Goal: Information Seeking & Learning: Learn about a topic

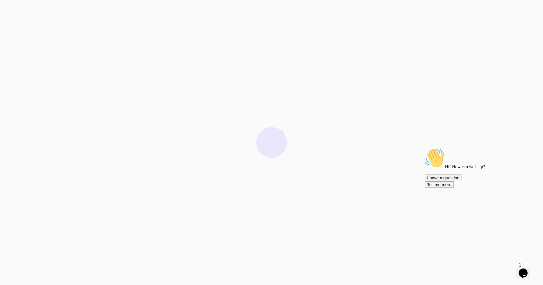
click at [424, 148] on icon "Chat attention grabber" at bounding box center [424, 148] width 0 height 0
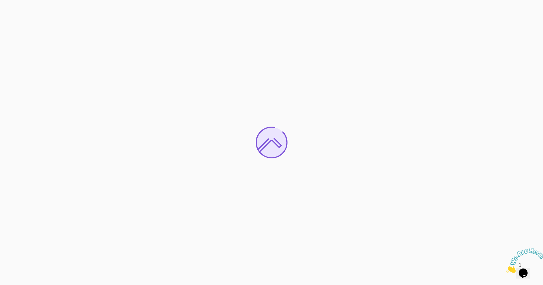
click at [533, 268] on img at bounding box center [524, 260] width 39 height 25
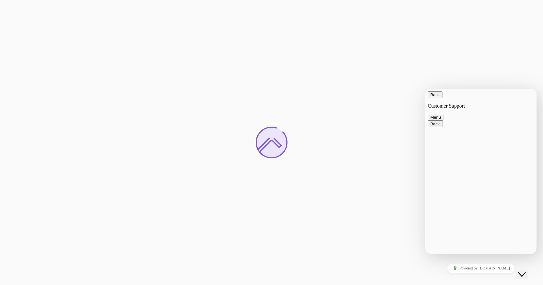
drag, startPoint x: 546, startPoint y: 283, endPoint x: 533, endPoint y: 268, distance: 19.1
click at [525, 271] on div "Close Chat This icon closes the chat window." at bounding box center [521, 275] width 8 height 8
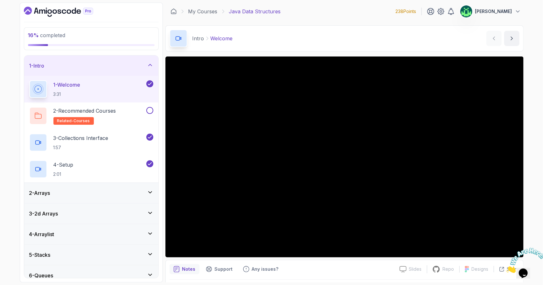
click at [317, 33] on div "Intro Welcome Welcome by nelson" at bounding box center [344, 38] width 358 height 26
click at [214, 13] on link "My Courses" at bounding box center [202, 12] width 29 height 8
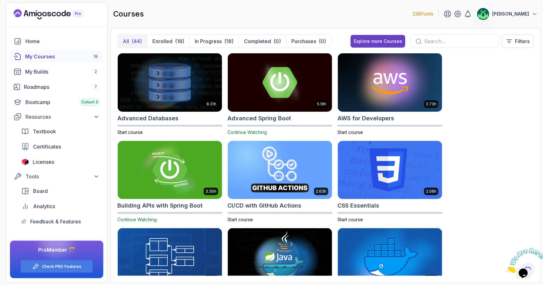
click at [445, 38] on input "text" at bounding box center [459, 42] width 70 height 8
click at [505, 269] on icon "Close" at bounding box center [505, 271] width 0 height 5
click at [167, 40] on p "Enrolled" at bounding box center [162, 42] width 20 height 8
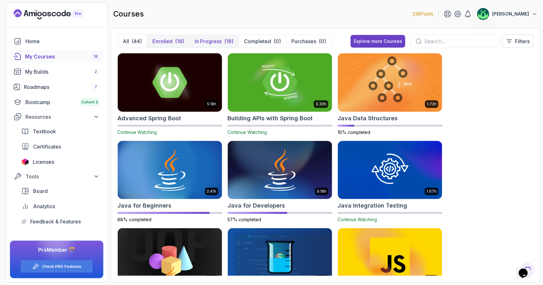
click at [230, 42] on div "(18)" at bounding box center [228, 42] width 9 height 8
click at [255, 41] on p "Completed" at bounding box center [257, 42] width 27 height 8
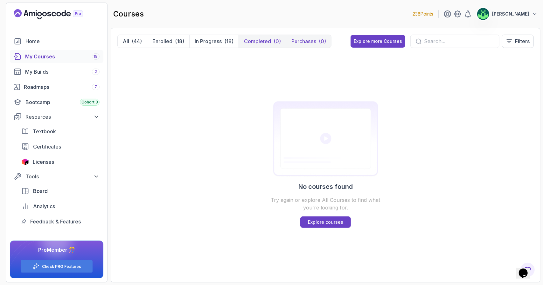
click at [304, 41] on p "Purchases" at bounding box center [303, 42] width 25 height 8
click at [365, 43] on icon at bounding box center [366, 41] width 3 height 3
click at [126, 38] on p "All" at bounding box center [126, 42] width 6 height 8
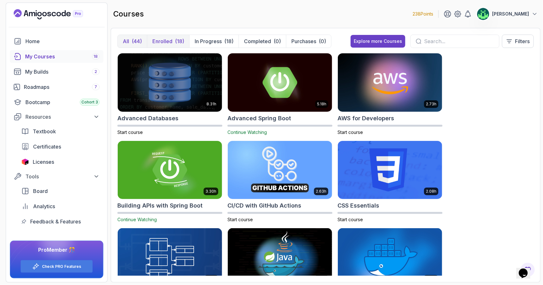
click at [171, 43] on p "Enrolled" at bounding box center [162, 42] width 20 height 8
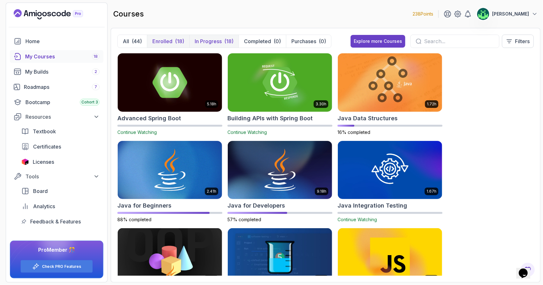
click at [225, 40] on div "(18)" at bounding box center [228, 42] width 9 height 8
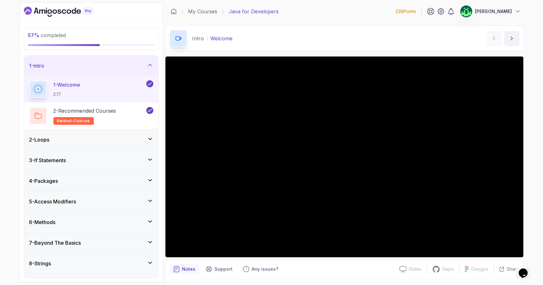
click at [136, 65] on div "1 - Intro" at bounding box center [91, 66] width 124 height 8
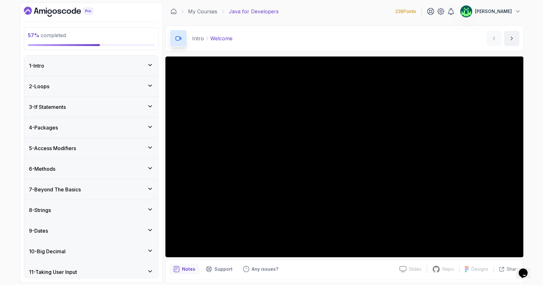
click at [131, 93] on div "2 - Loops" at bounding box center [91, 86] width 134 height 20
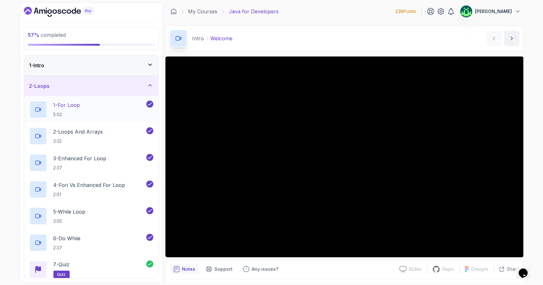
click at [83, 110] on div "1 - For Loop 5:02" at bounding box center [87, 110] width 116 height 18
click at [153, 85] on icon at bounding box center [150, 85] width 6 height 6
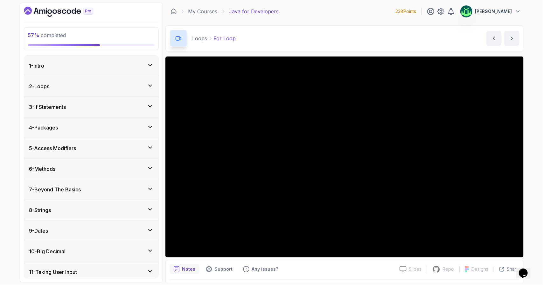
click at [266, 12] on p "Java for Developers" at bounding box center [254, 12] width 50 height 8
click at [294, 12] on div "My Courses Java for Developers 238 Points [PERSON_NAME]" at bounding box center [344, 12] width 358 height 18
click at [106, 87] on div "2 - Loops" at bounding box center [91, 87] width 124 height 8
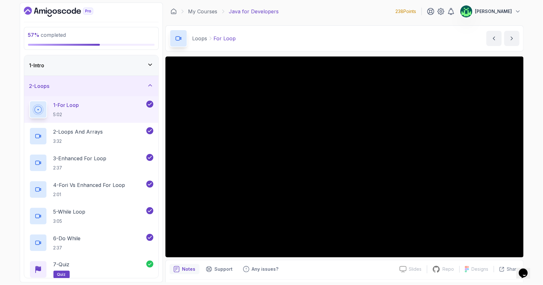
click at [106, 87] on div "2 - Loops" at bounding box center [91, 86] width 124 height 8
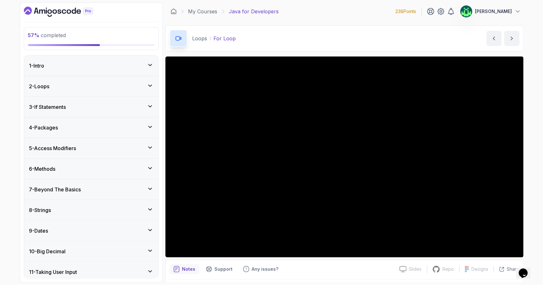
click at [106, 87] on div "2 - Loops" at bounding box center [91, 87] width 124 height 8
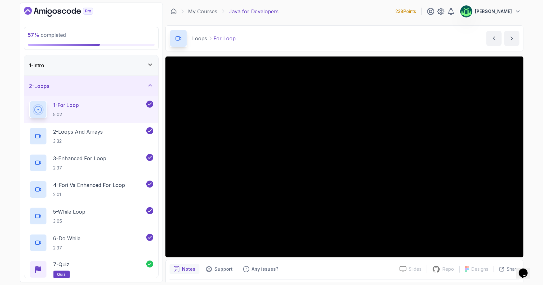
click at [106, 87] on div "2 - Loops" at bounding box center [91, 86] width 124 height 8
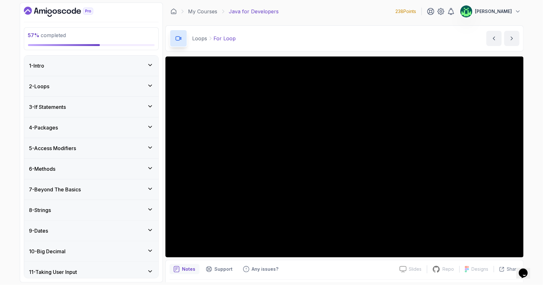
click at [108, 126] on div "4 - Packages" at bounding box center [91, 128] width 124 height 8
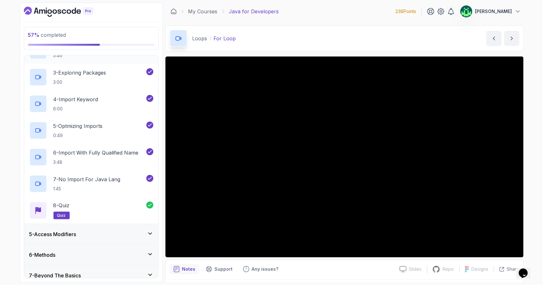
scroll to position [32, 0]
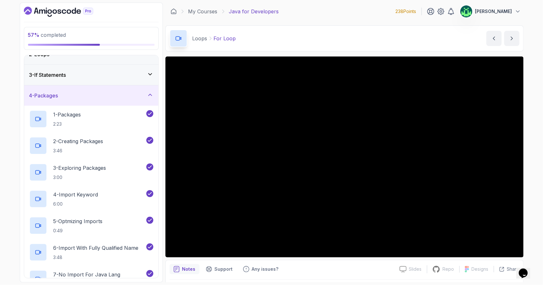
click at [123, 94] on div "4 - Packages" at bounding box center [91, 96] width 124 height 8
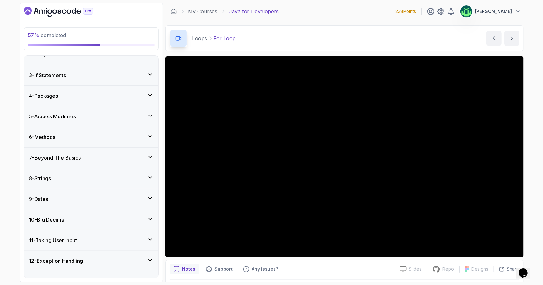
click at [119, 122] on div "5 - Access Modifiers" at bounding box center [91, 116] width 134 height 20
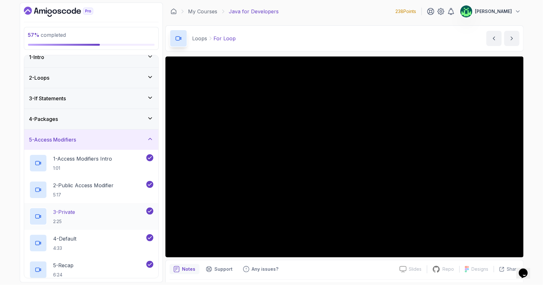
scroll to position [0, 0]
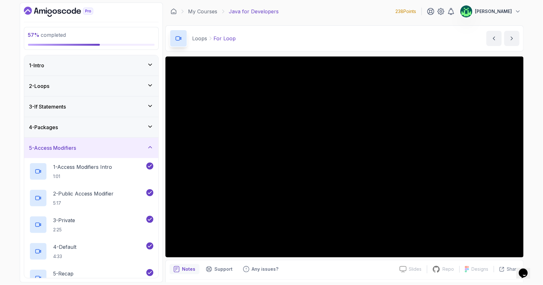
click at [116, 149] on div "5 - Access Modifiers" at bounding box center [91, 148] width 124 height 8
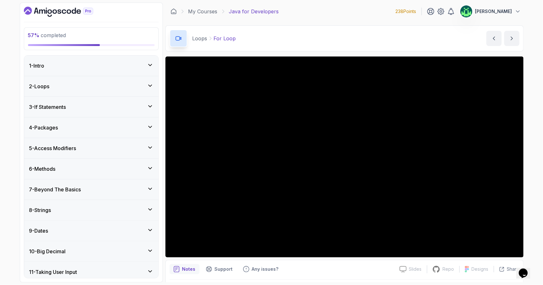
click at [115, 173] on div "6 - Methods" at bounding box center [91, 169] width 134 height 20
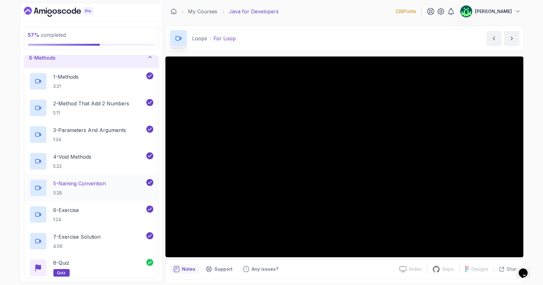
scroll to position [32, 0]
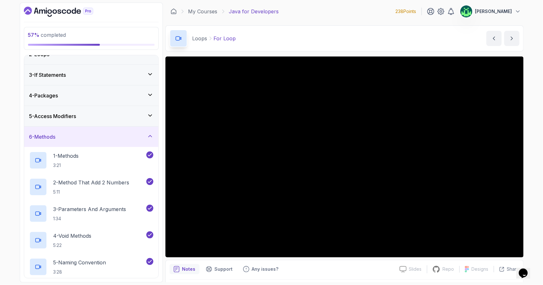
click at [120, 138] on div "6 - Methods" at bounding box center [91, 137] width 124 height 8
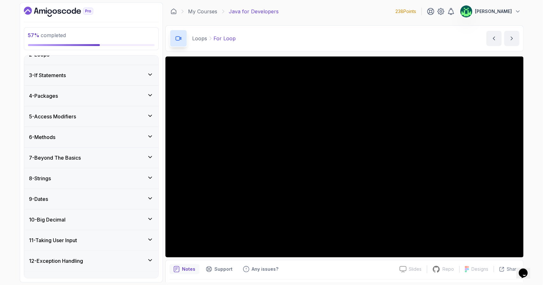
click at [125, 157] on div "7 - Beyond The Basics" at bounding box center [91, 158] width 124 height 8
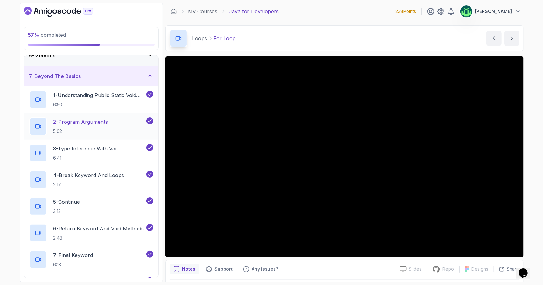
scroll to position [95, 0]
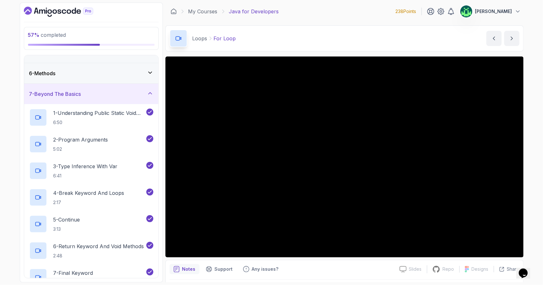
click at [111, 92] on div "7 - Beyond The Basics" at bounding box center [91, 94] width 124 height 8
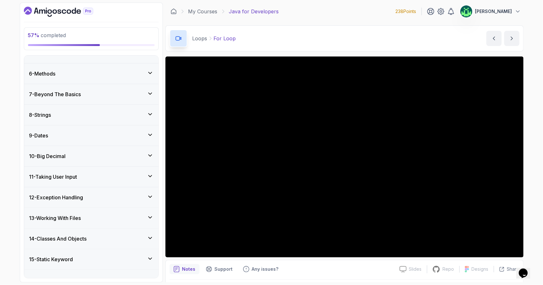
click at [107, 115] on div "8 - Strings" at bounding box center [91, 115] width 124 height 8
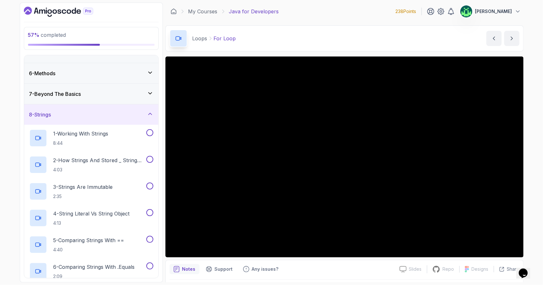
click at [107, 115] on div "8 - Strings" at bounding box center [91, 115] width 124 height 8
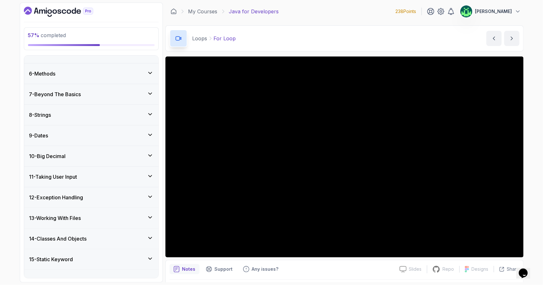
click at [109, 92] on div "7 - Beyond The Basics" at bounding box center [91, 95] width 124 height 8
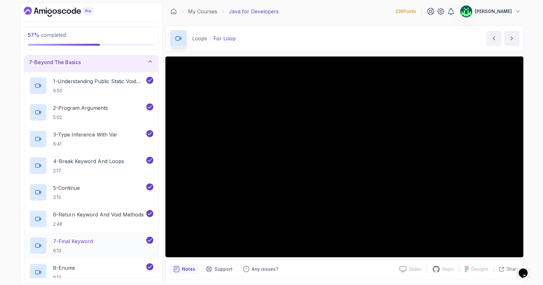
scroll to position [32, 0]
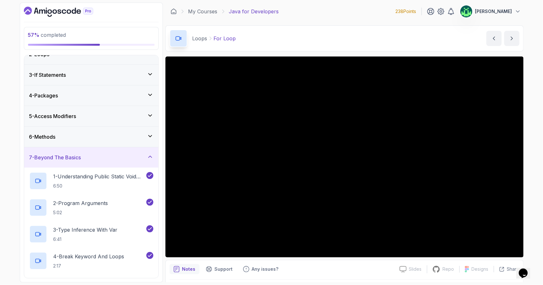
click at [116, 157] on div "7 - Beyond The Basics" at bounding box center [91, 158] width 124 height 8
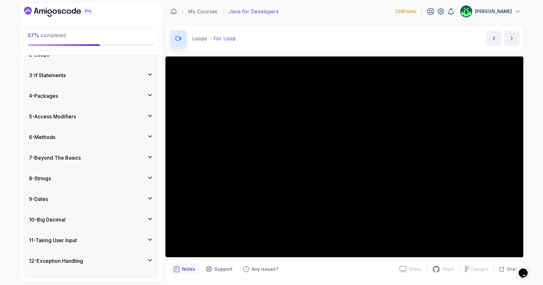
click at [123, 156] on div "7 - Beyond The Basics" at bounding box center [91, 158] width 124 height 8
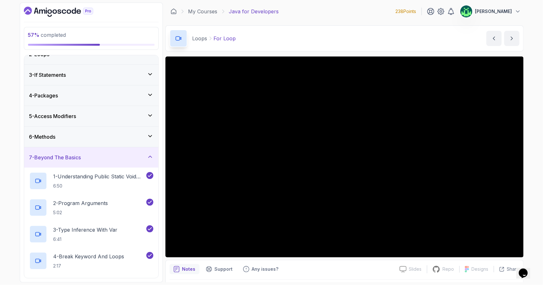
click at [121, 151] on div "7 - Beyond The Basics" at bounding box center [91, 157] width 134 height 20
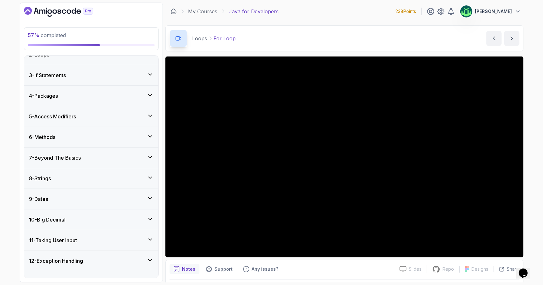
click at [117, 178] on div "8 - Strings" at bounding box center [91, 179] width 124 height 8
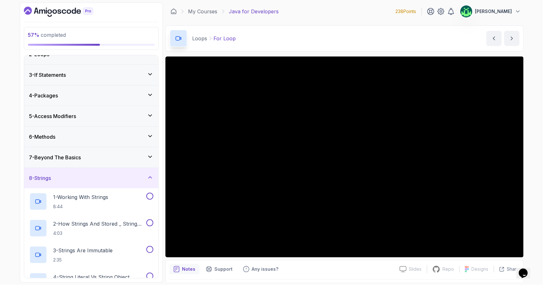
click at [117, 178] on div "8 - Strings" at bounding box center [91, 178] width 124 height 8
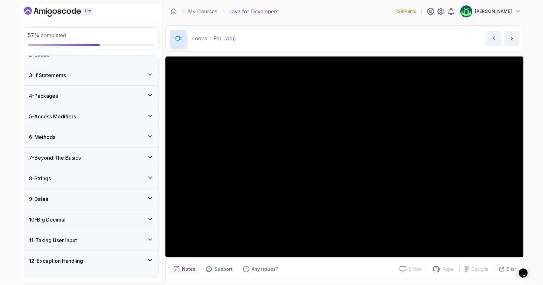
click at [123, 154] on div "7 - Beyond The Basics" at bounding box center [91, 158] width 124 height 8
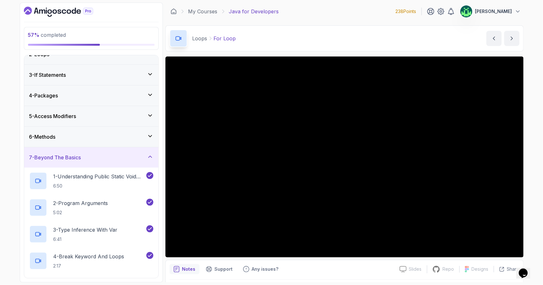
click at [123, 154] on div "7 - Beyond The Basics" at bounding box center [91, 158] width 124 height 8
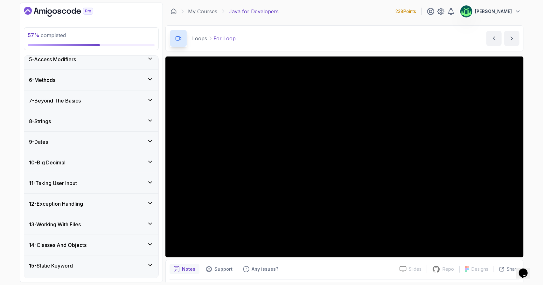
scroll to position [95, 0]
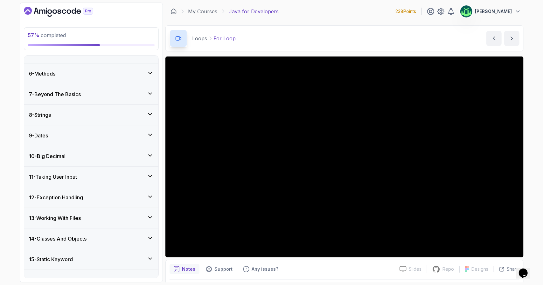
click at [131, 112] on div "8 - Strings" at bounding box center [91, 115] width 124 height 8
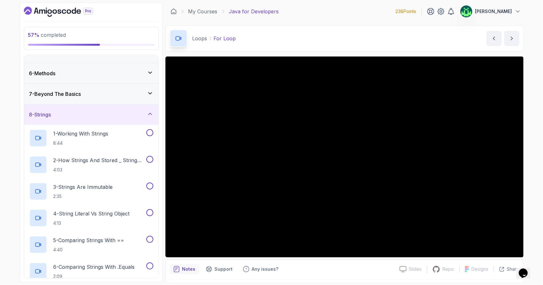
click at [131, 112] on div "8 - Strings" at bounding box center [91, 115] width 124 height 8
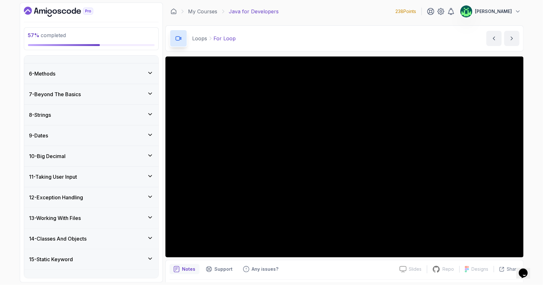
click at [132, 95] on div "7 - Beyond The Basics" at bounding box center [91, 95] width 124 height 8
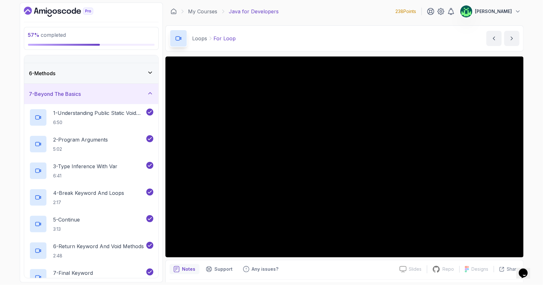
click at [132, 95] on div "7 - Beyond The Basics" at bounding box center [91, 94] width 124 height 8
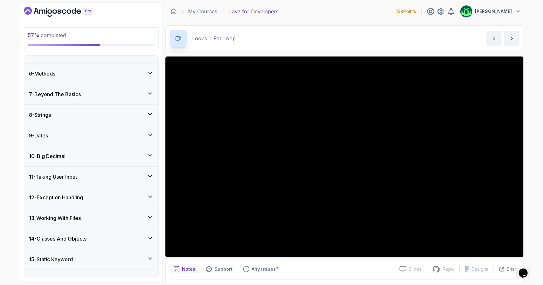
click at [127, 115] on div "8 - Strings" at bounding box center [91, 115] width 124 height 8
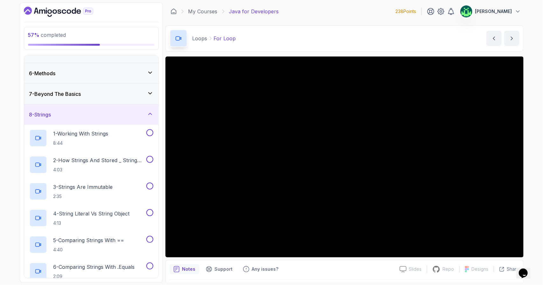
click at [127, 115] on div "8 - Strings" at bounding box center [91, 115] width 124 height 8
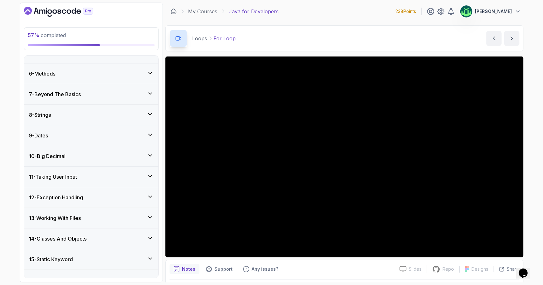
click at [128, 94] on div "7 - Beyond The Basics" at bounding box center [91, 95] width 124 height 8
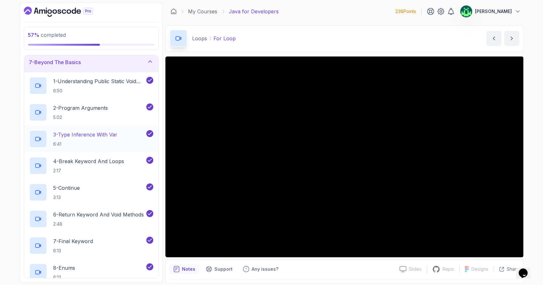
scroll to position [32, 0]
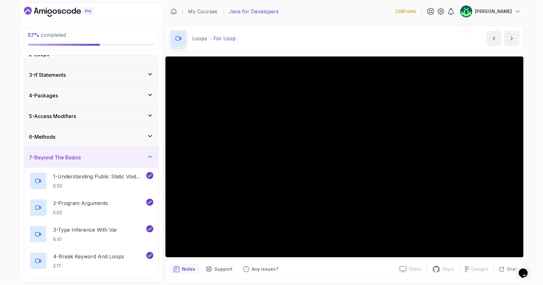
click at [87, 161] on div "7 - Beyond The Basics" at bounding box center [91, 157] width 134 height 20
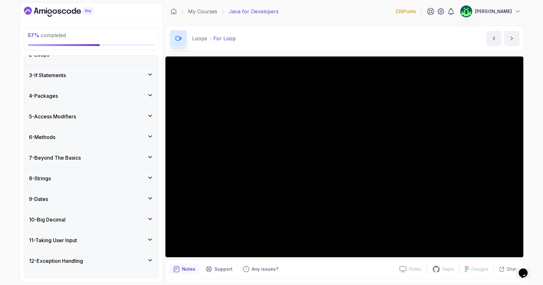
click at [90, 176] on div "8 - Strings" at bounding box center [91, 179] width 124 height 8
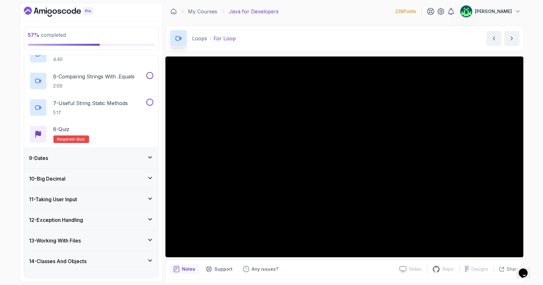
click at [99, 154] on div "9 - Dates" at bounding box center [91, 158] width 124 height 8
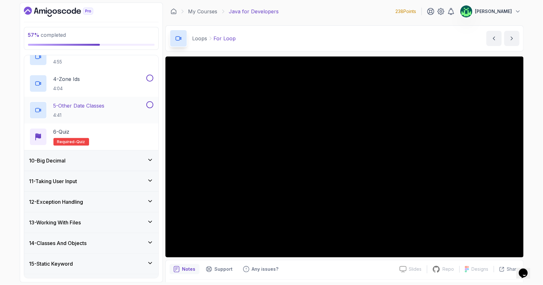
scroll to position [262, 0]
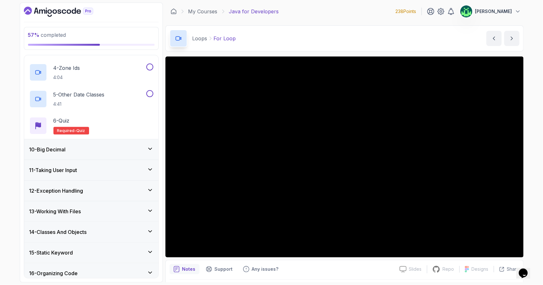
click at [101, 210] on div "13 - Working With Files" at bounding box center [91, 212] width 124 height 8
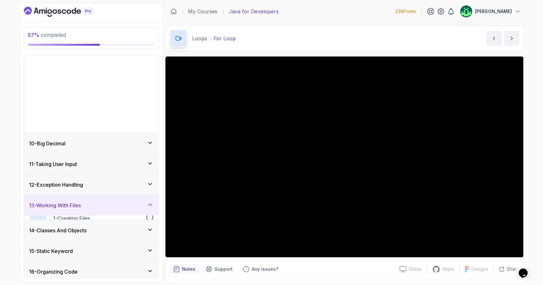
scroll to position [167, 0]
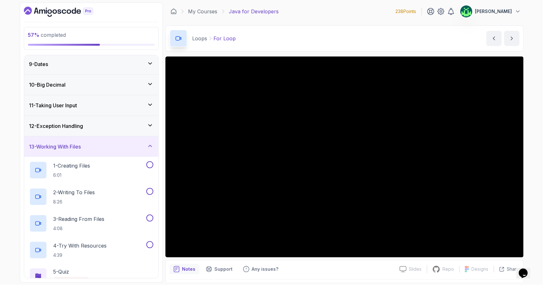
click at [118, 147] on div "13 - Working With Files" at bounding box center [91, 147] width 124 height 8
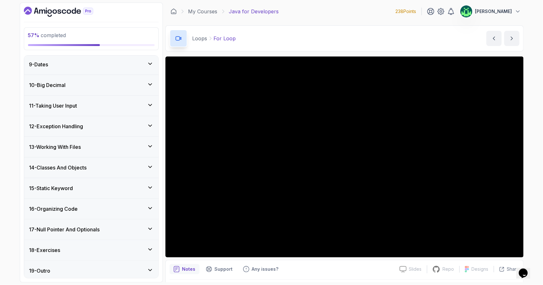
click at [110, 171] on div "14 - Classes And Objects" at bounding box center [91, 168] width 134 height 20
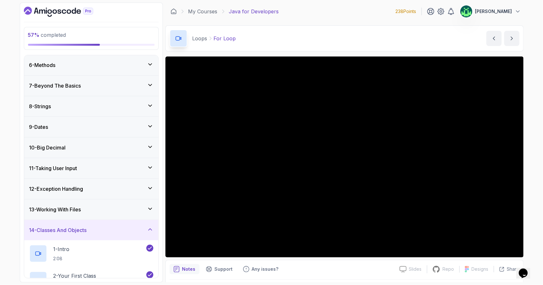
scroll to position [103, 0]
click at [107, 229] on div "14 - Classes And Objects" at bounding box center [91, 231] width 124 height 8
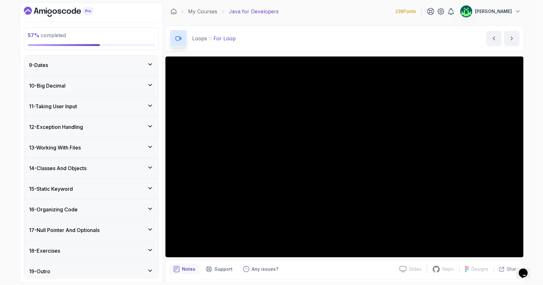
scroll to position [167, 0]
click at [112, 188] on div "15 - Static Keyword" at bounding box center [91, 189] width 124 height 8
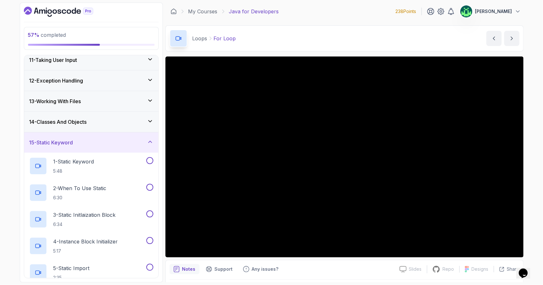
scroll to position [200, 0]
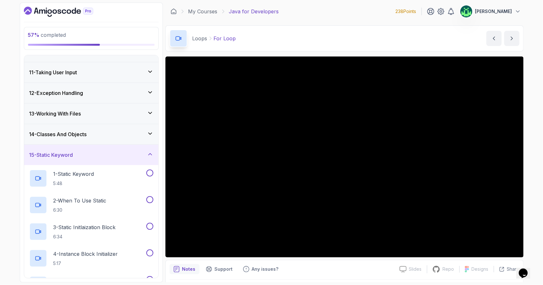
click at [125, 153] on div "15 - Static Keyword" at bounding box center [91, 155] width 124 height 8
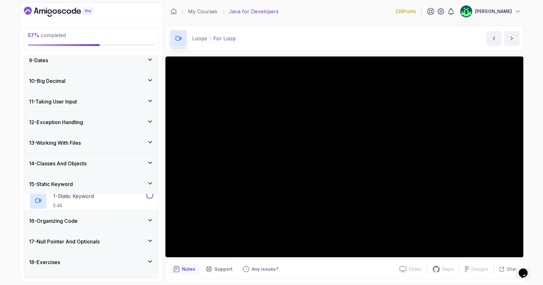
scroll to position [167, 0]
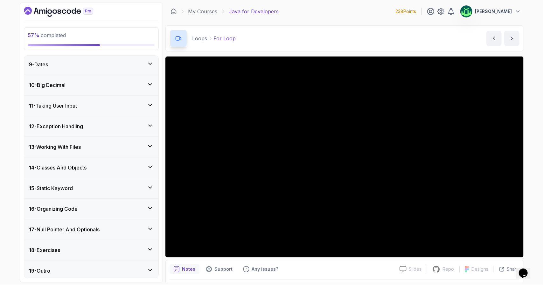
click at [124, 208] on div "16 - Organizing Code" at bounding box center [91, 209] width 124 height 8
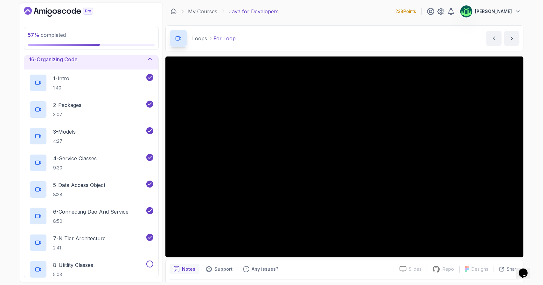
scroll to position [230, 0]
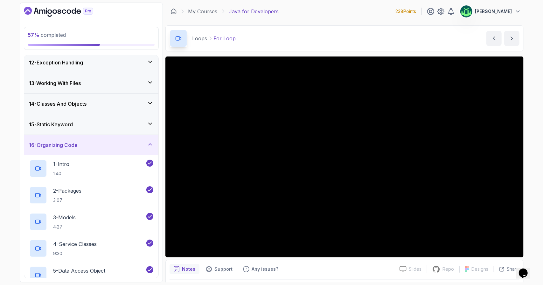
click at [120, 145] on div "16 - Organizing Code" at bounding box center [91, 145] width 124 height 8
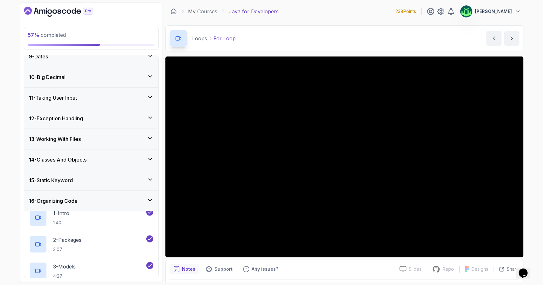
scroll to position [167, 0]
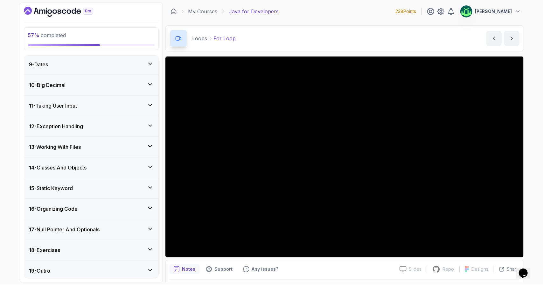
click at [117, 226] on div "17 - Null Pointer And Optionals" at bounding box center [91, 230] width 124 height 8
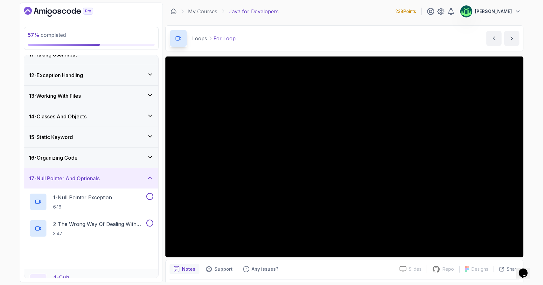
scroll to position [273, 0]
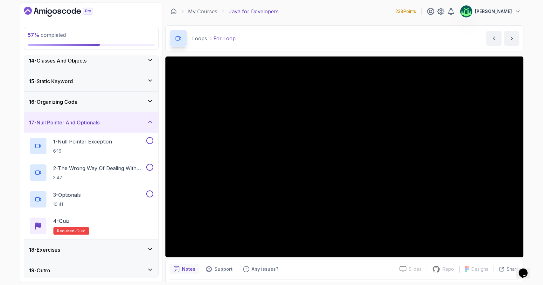
click at [114, 246] on div "18 - Exercises" at bounding box center [91, 250] width 124 height 8
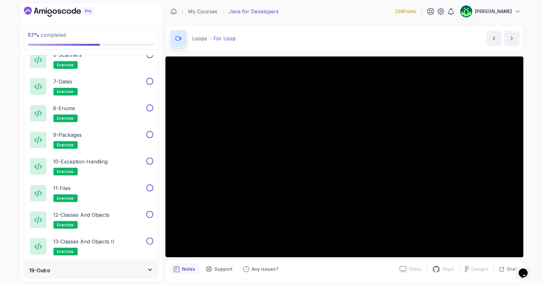
click at [114, 267] on div "19 - Outro" at bounding box center [91, 271] width 124 height 8
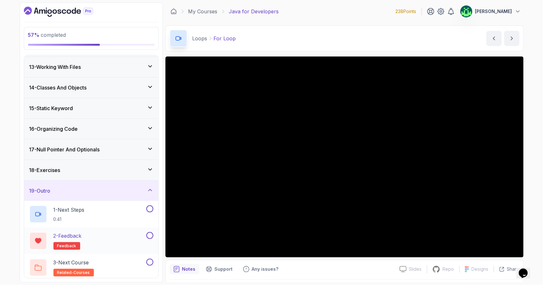
scroll to position [247, 0]
click at [137, 187] on div "19 - Outro" at bounding box center [91, 191] width 124 height 8
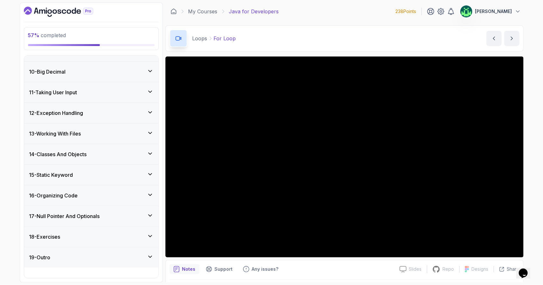
scroll to position [167, 0]
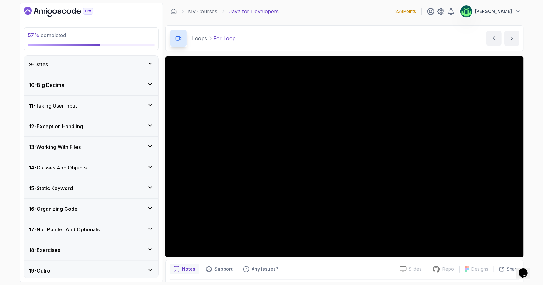
click at [115, 247] on div "18 - Exercises" at bounding box center [91, 251] width 124 height 8
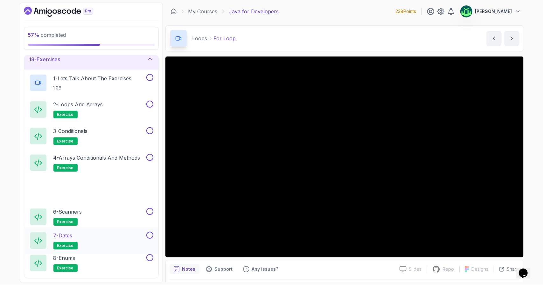
scroll to position [514, 0]
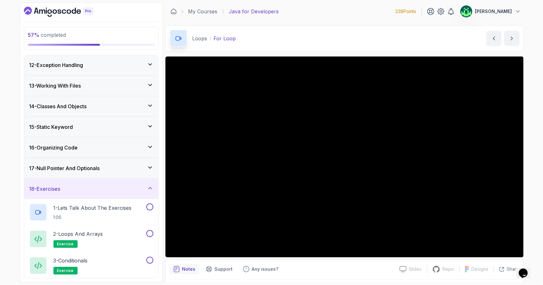
click at [112, 186] on div "18 - Exercises" at bounding box center [91, 189] width 124 height 8
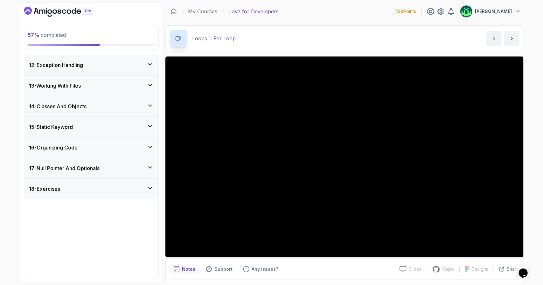
scroll to position [167, 0]
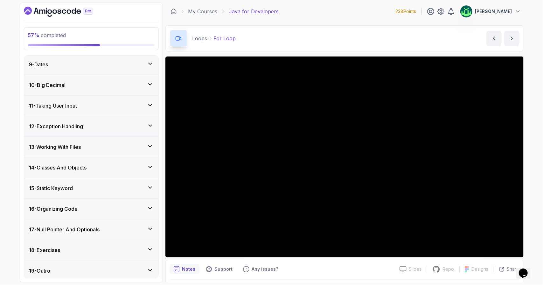
click at [111, 229] on div "17 - Null Pointer And Optionals" at bounding box center [91, 230] width 124 height 8
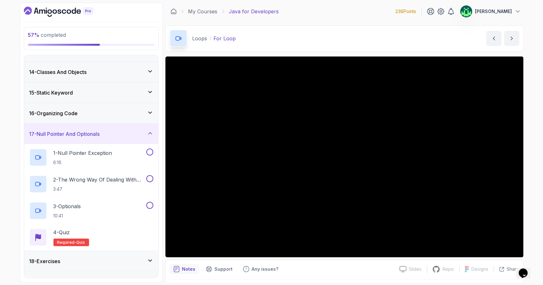
scroll to position [198, 0]
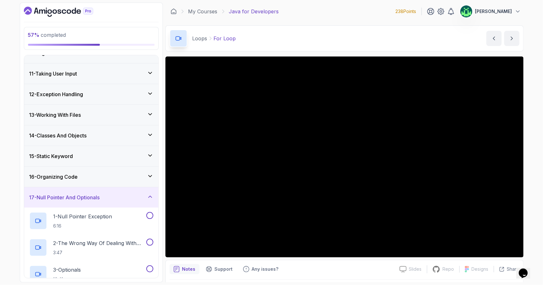
click at [114, 198] on div "17 - Null Pointer And Optionals" at bounding box center [91, 198] width 124 height 8
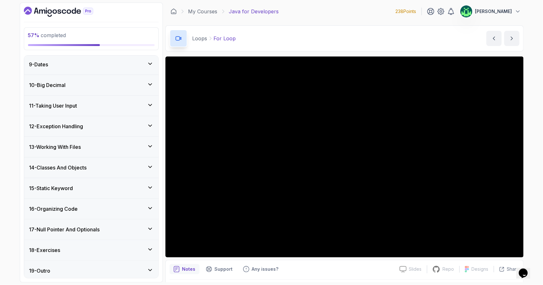
scroll to position [167, 0]
click at [113, 205] on div "16 - Organizing Code" at bounding box center [91, 209] width 124 height 8
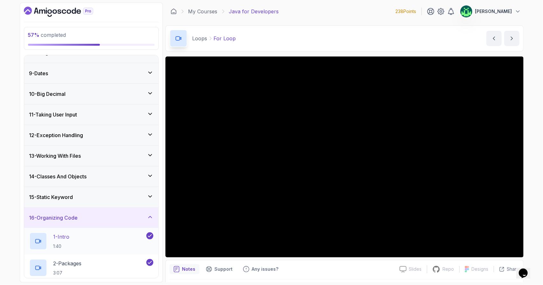
scroll to position [153, 0]
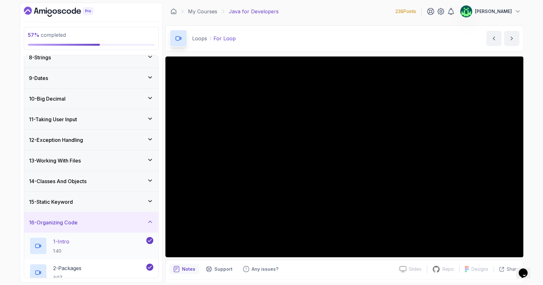
click at [109, 219] on div "16 - Organizing Code" at bounding box center [91, 223] width 124 height 8
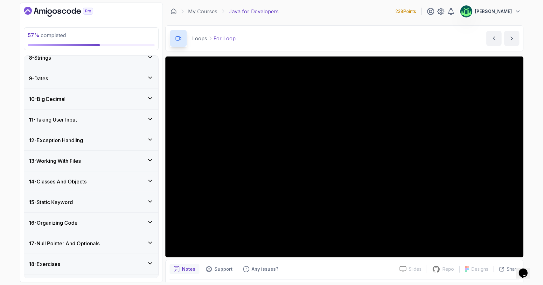
click at [128, 202] on div "15 - Static Keyword" at bounding box center [91, 203] width 124 height 8
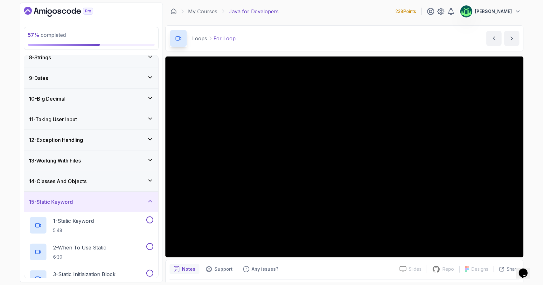
click at [128, 202] on div "15 - Static Keyword" at bounding box center [91, 202] width 124 height 8
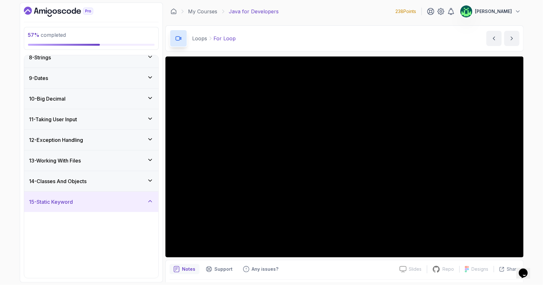
click at [128, 202] on div "15 - Static Keyword" at bounding box center [91, 202] width 124 height 8
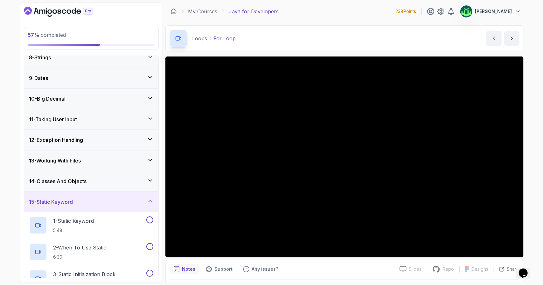
click at [133, 205] on div "15 - Static Keyword" at bounding box center [91, 202] width 134 height 20
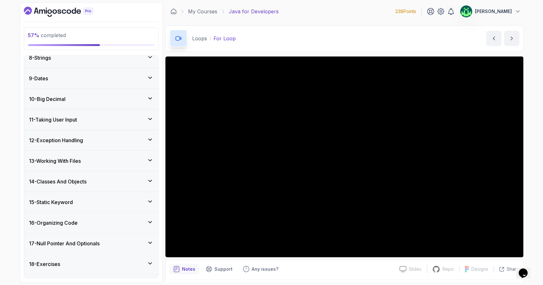
click at [140, 183] on div "14 - Classes And Objects" at bounding box center [91, 182] width 124 height 8
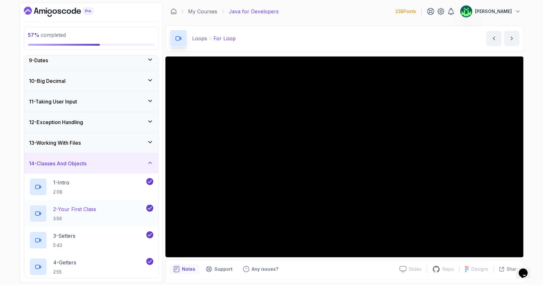
scroll to position [113, 0]
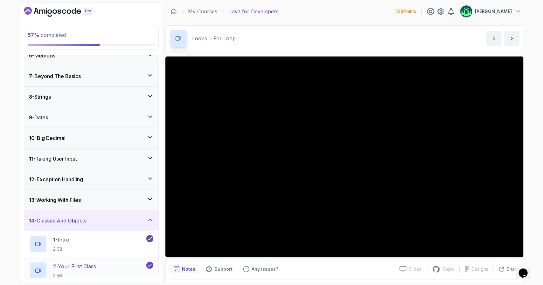
click at [126, 222] on div "14 - Classes And Objects" at bounding box center [91, 221] width 124 height 8
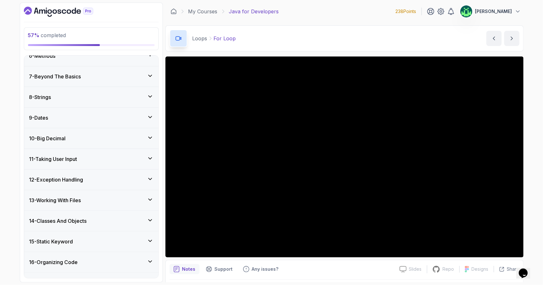
click at [128, 199] on div "13 - Working With Files" at bounding box center [91, 201] width 124 height 8
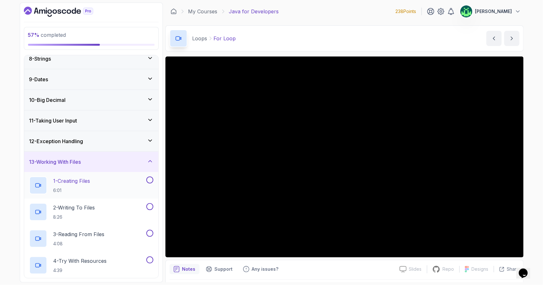
scroll to position [145, 0]
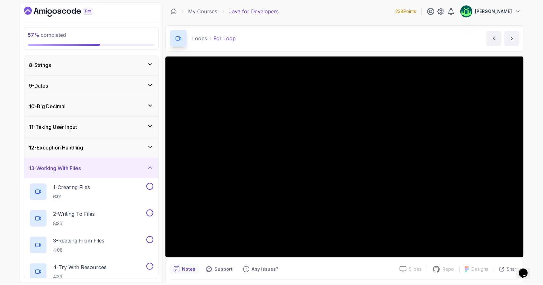
click at [112, 166] on div "13 - Working With Files" at bounding box center [91, 169] width 124 height 8
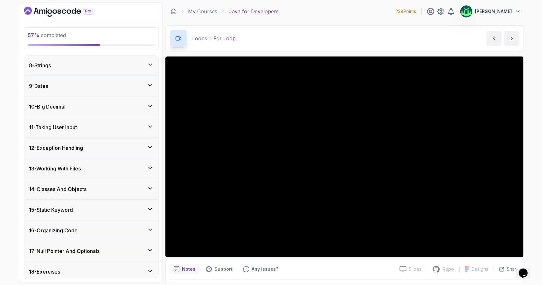
click at [114, 150] on div "12 - Exception Handling" at bounding box center [91, 148] width 124 height 8
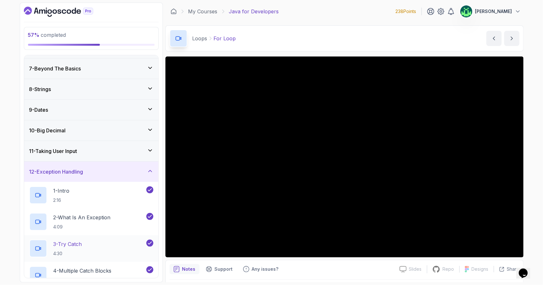
scroll to position [113, 0]
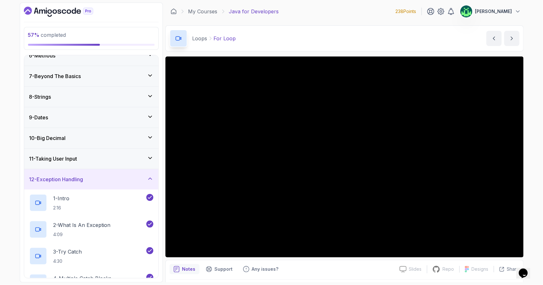
click at [98, 179] on div "12 - Exception Handling" at bounding box center [91, 180] width 124 height 8
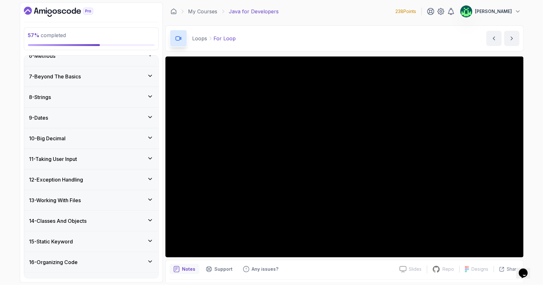
click at [108, 138] on div "10 - Big Decimal" at bounding box center [91, 139] width 124 height 8
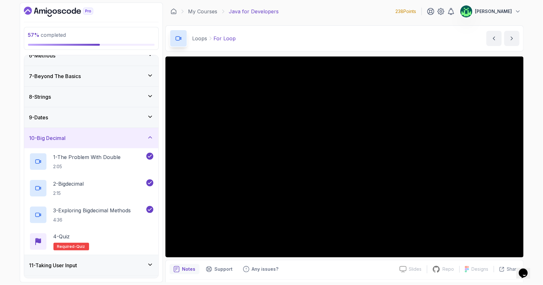
click at [108, 138] on div "10 - Big Decimal" at bounding box center [91, 138] width 124 height 8
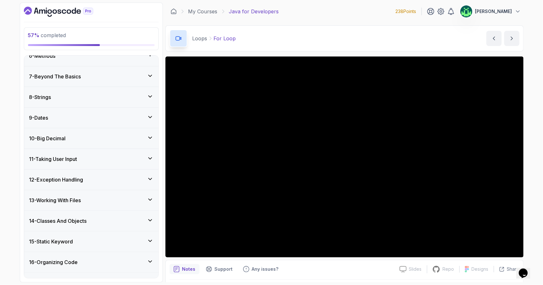
click at [110, 108] on div "9 - Dates" at bounding box center [91, 118] width 134 height 20
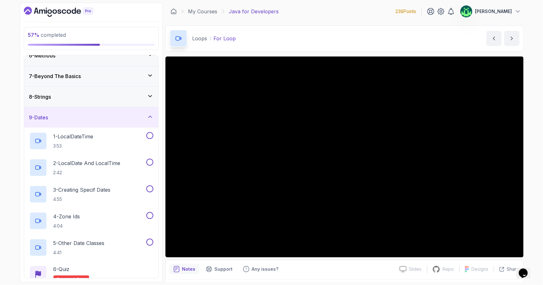
click at [109, 120] on div "9 - Dates" at bounding box center [91, 117] width 134 height 20
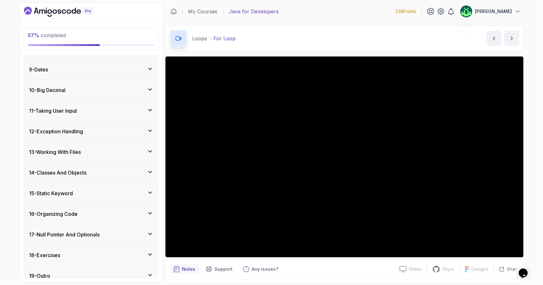
scroll to position [167, 0]
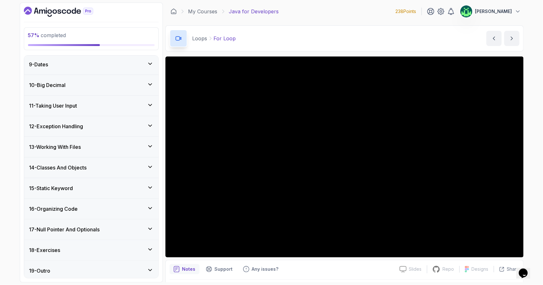
click at [112, 146] on div "13 - Working With Files" at bounding box center [91, 147] width 124 height 8
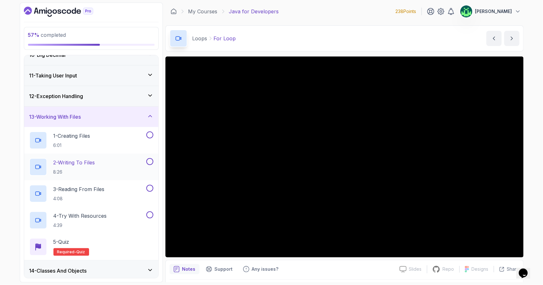
scroll to position [198, 0]
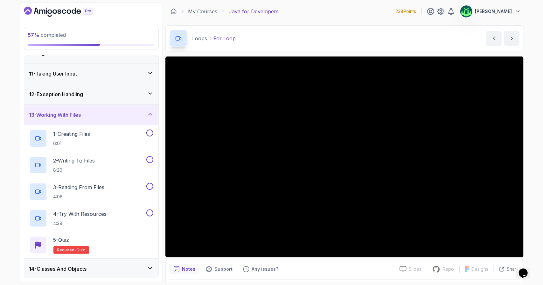
click at [108, 116] on div "13 - Working With Files" at bounding box center [91, 115] width 124 height 8
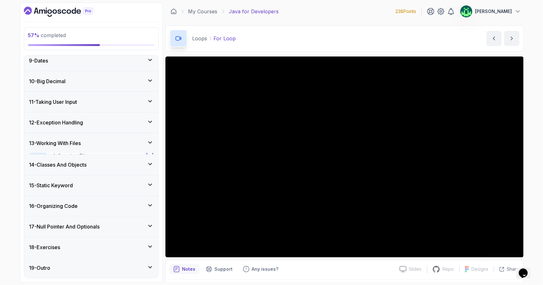
scroll to position [167, 0]
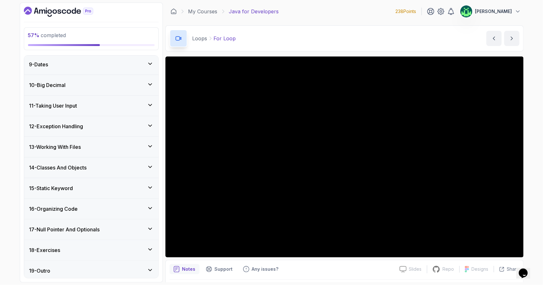
click at [108, 124] on div "12 - Exception Handling" at bounding box center [91, 127] width 124 height 8
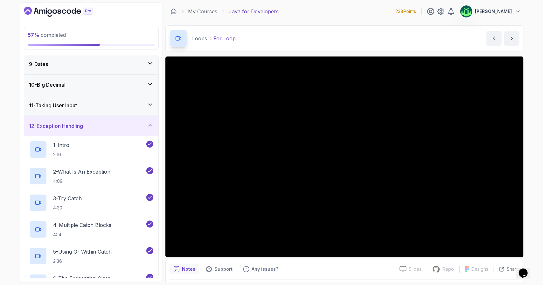
click at [110, 126] on div "12 - Exception Handling" at bounding box center [91, 126] width 124 height 8
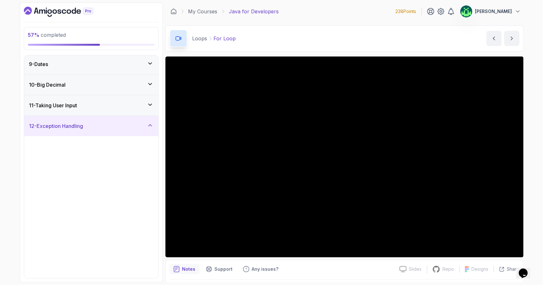
click at [110, 126] on div "12 - Exception Handling" at bounding box center [91, 126] width 124 height 8
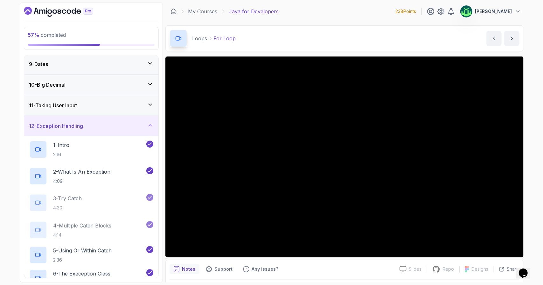
click at [114, 104] on div "11 - Taking User Input" at bounding box center [91, 106] width 124 height 8
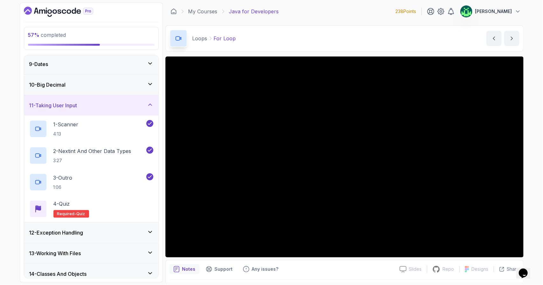
click at [114, 104] on div "11 - Taking User Input" at bounding box center [91, 106] width 124 height 8
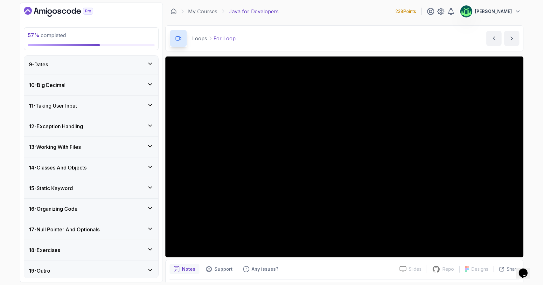
click at [114, 104] on div "11 - Taking User Input" at bounding box center [91, 106] width 124 height 8
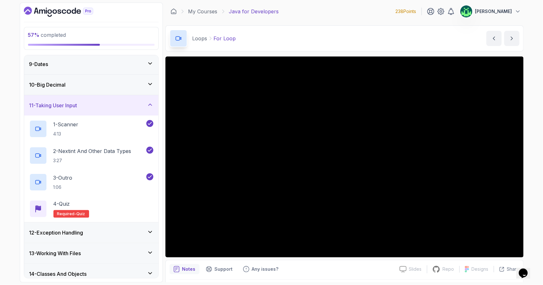
click at [114, 104] on div "11 - Taking User Input" at bounding box center [91, 106] width 124 height 8
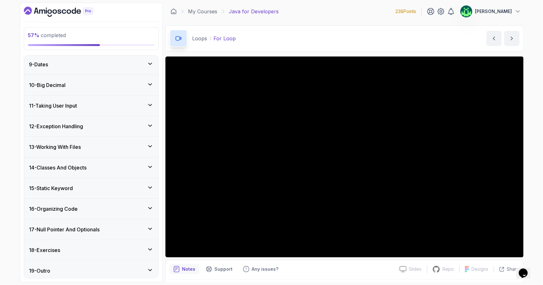
click at [100, 226] on h3 "17 - Null Pointer And Optionals" at bounding box center [64, 230] width 71 height 8
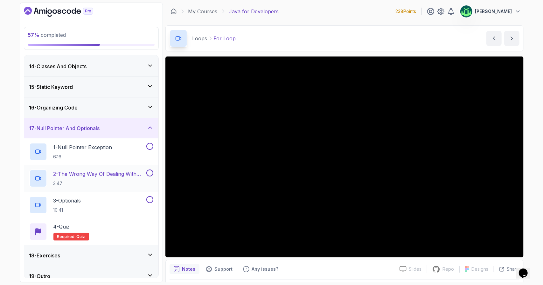
scroll to position [273, 0]
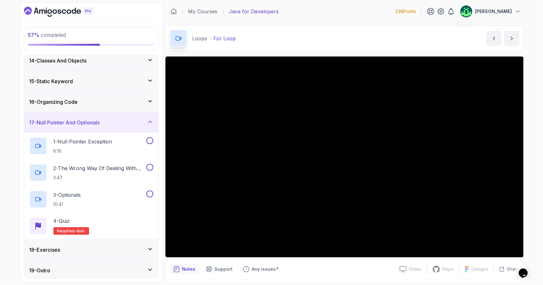
click at [116, 119] on div "17 - Null Pointer And Optionals" at bounding box center [91, 123] width 124 height 8
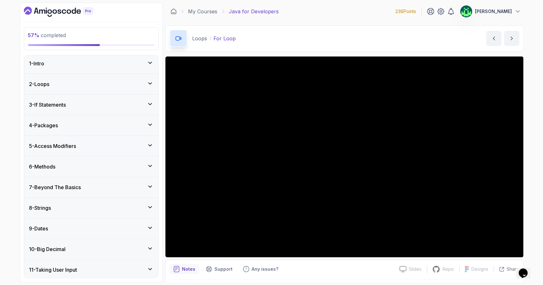
scroll to position [0, 0]
